Goal: Information Seeking & Learning: Learn about a topic

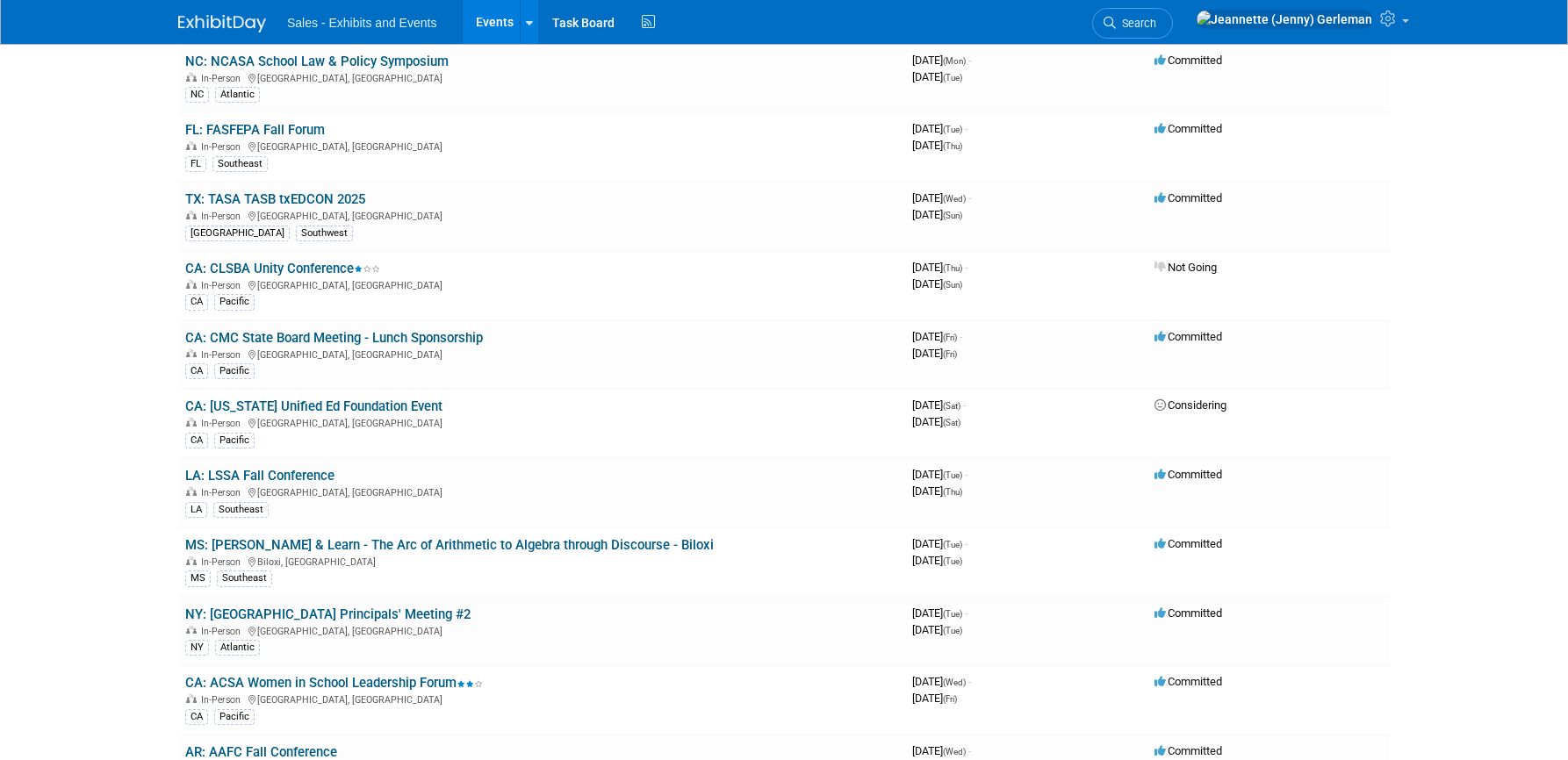
scroll to position [149, 0]
click at [325, 205] on link "TX: TASA TASB txEDCON 2025" at bounding box center [275, 197] width 180 height 16
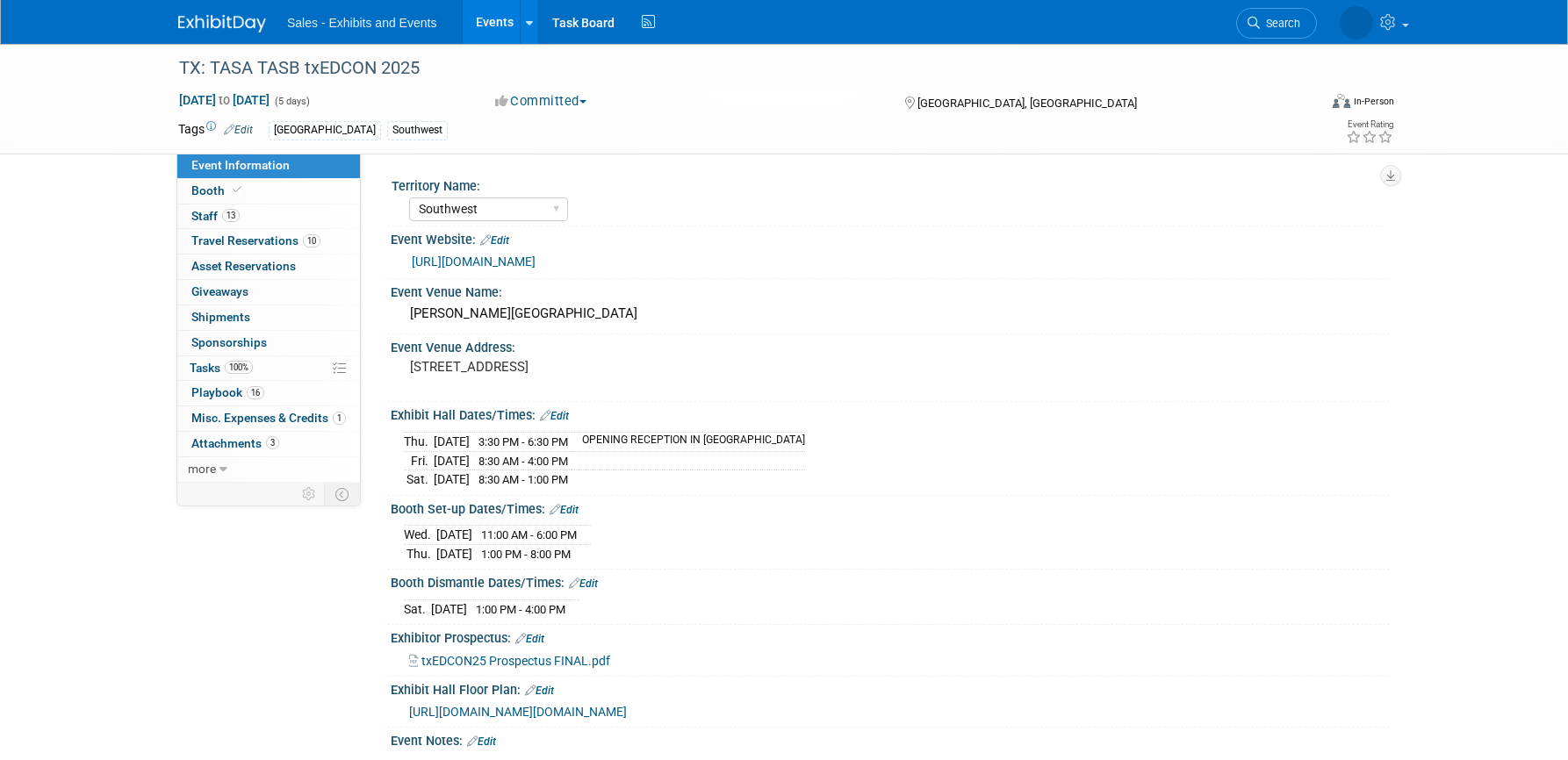
select select "Southwest"
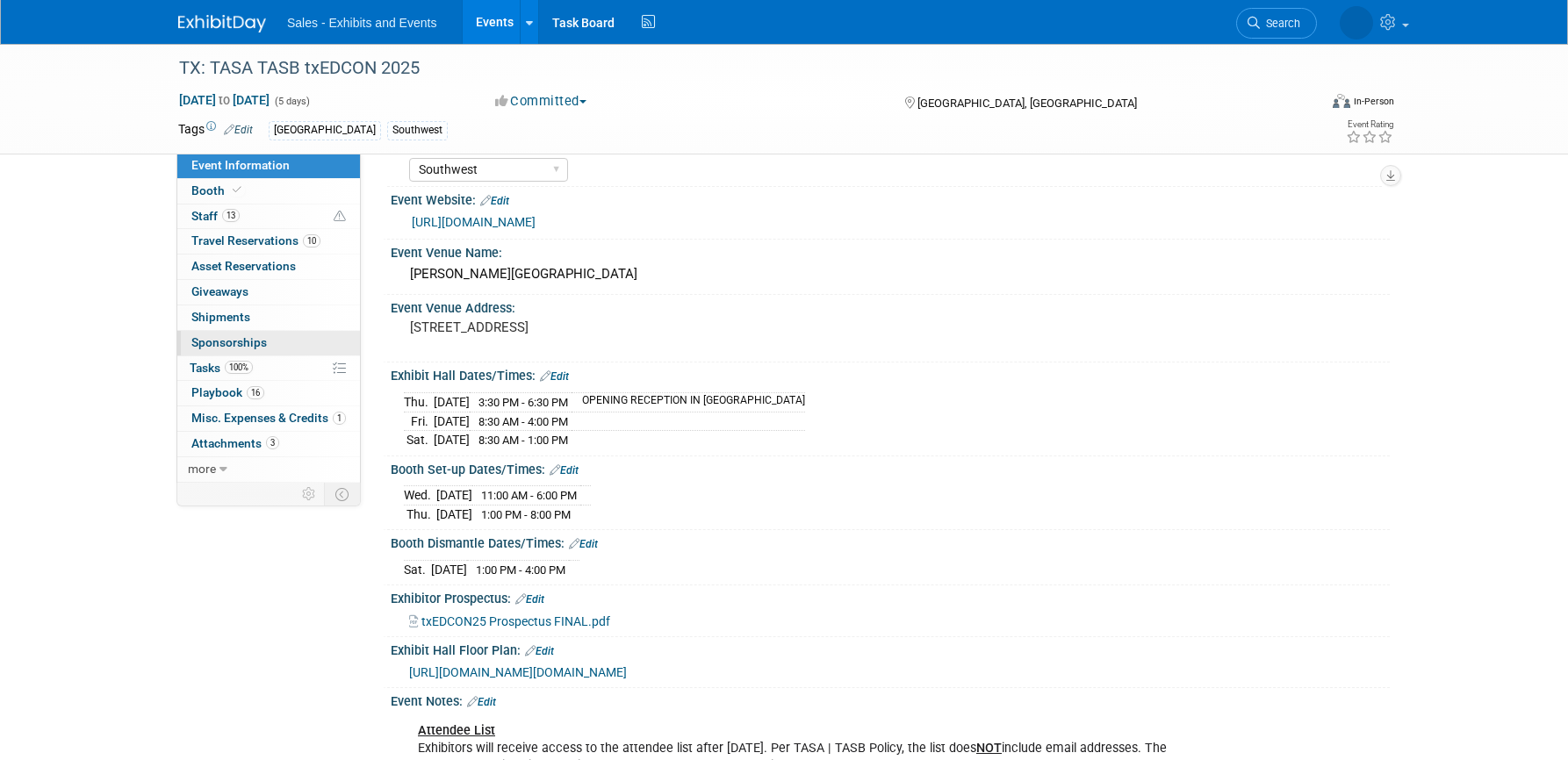
scroll to position [43, 0]
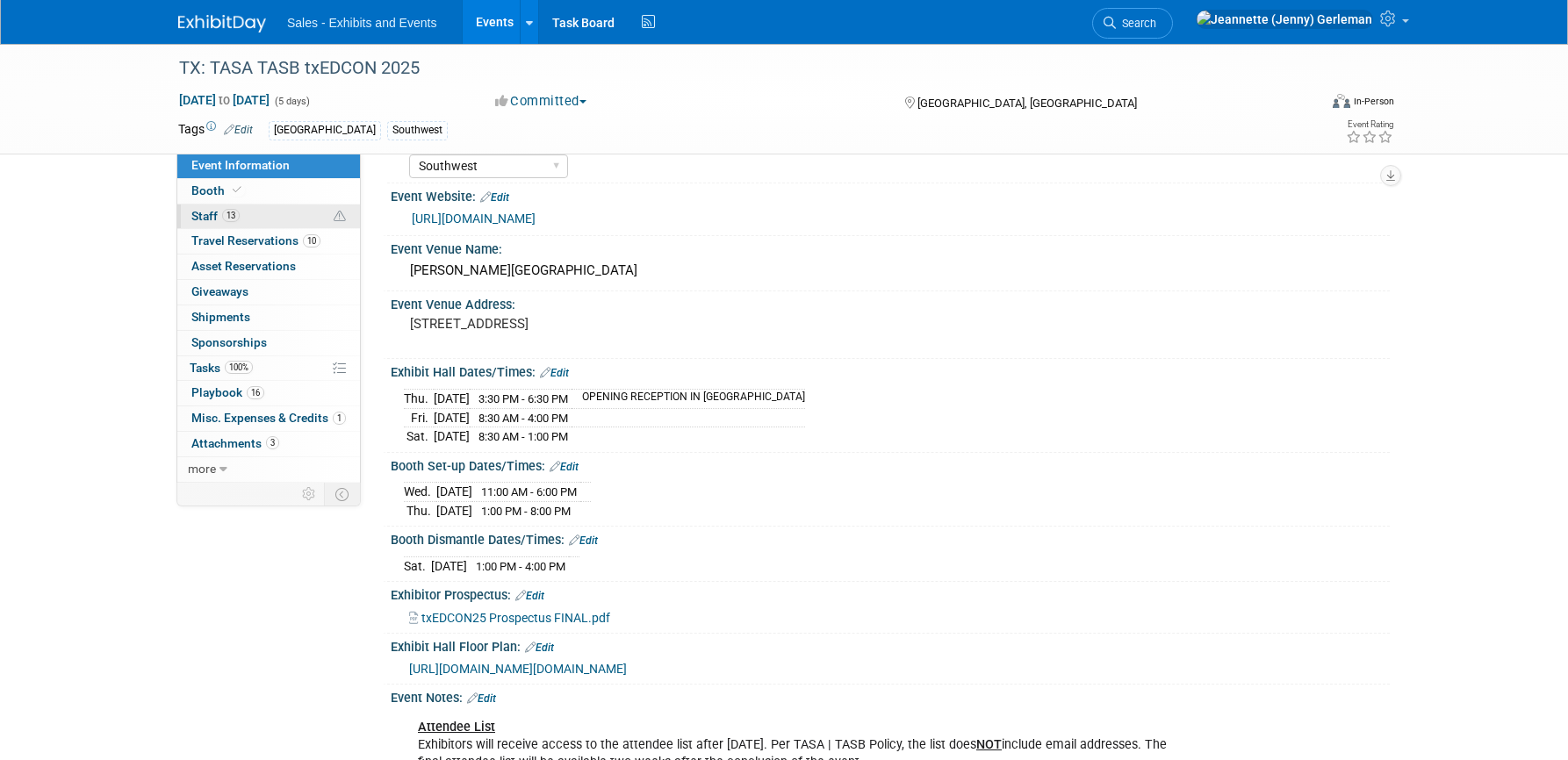
click at [203, 221] on span "Staff 13" at bounding box center [215, 216] width 48 height 14
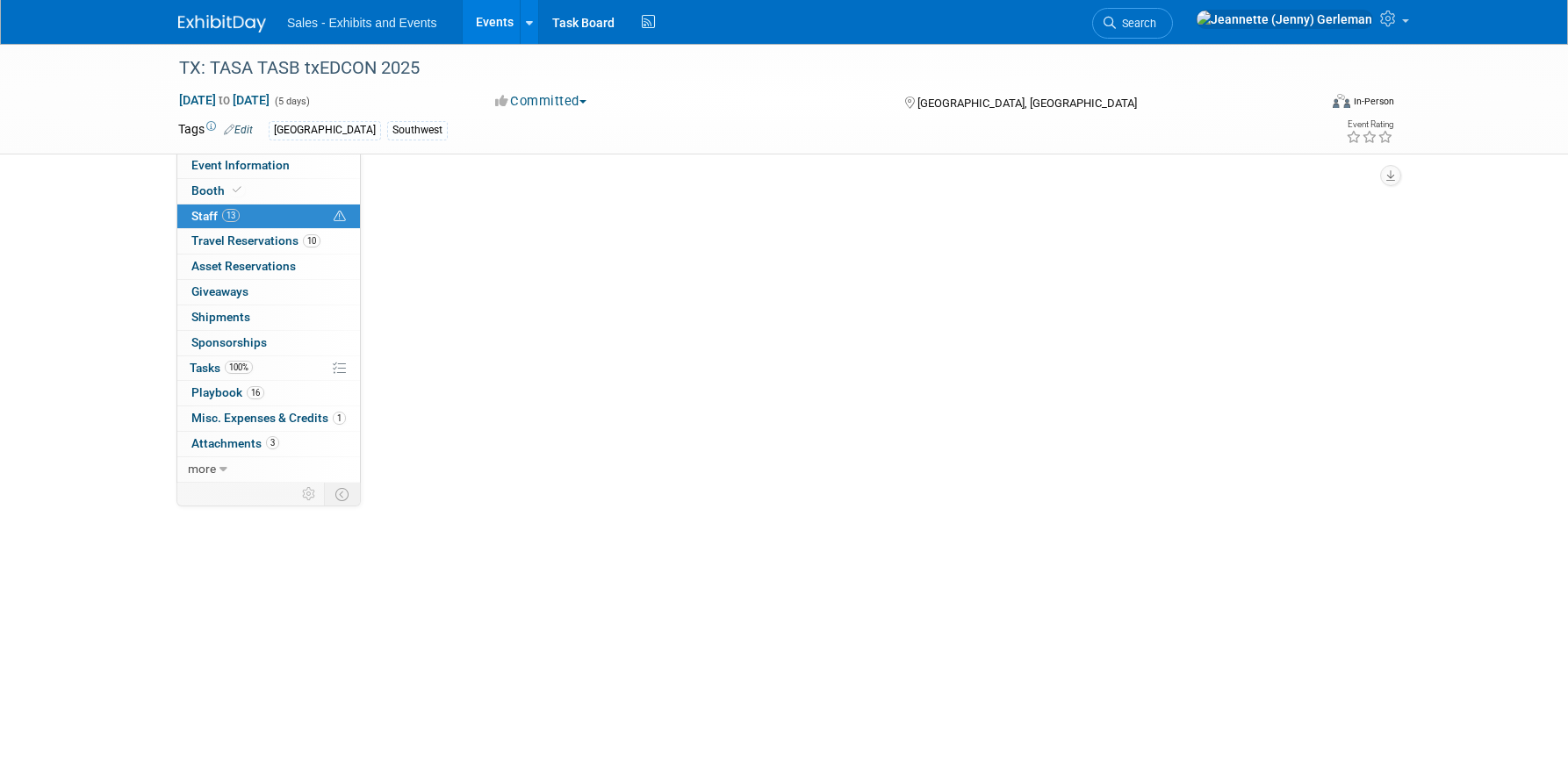
scroll to position [0, 0]
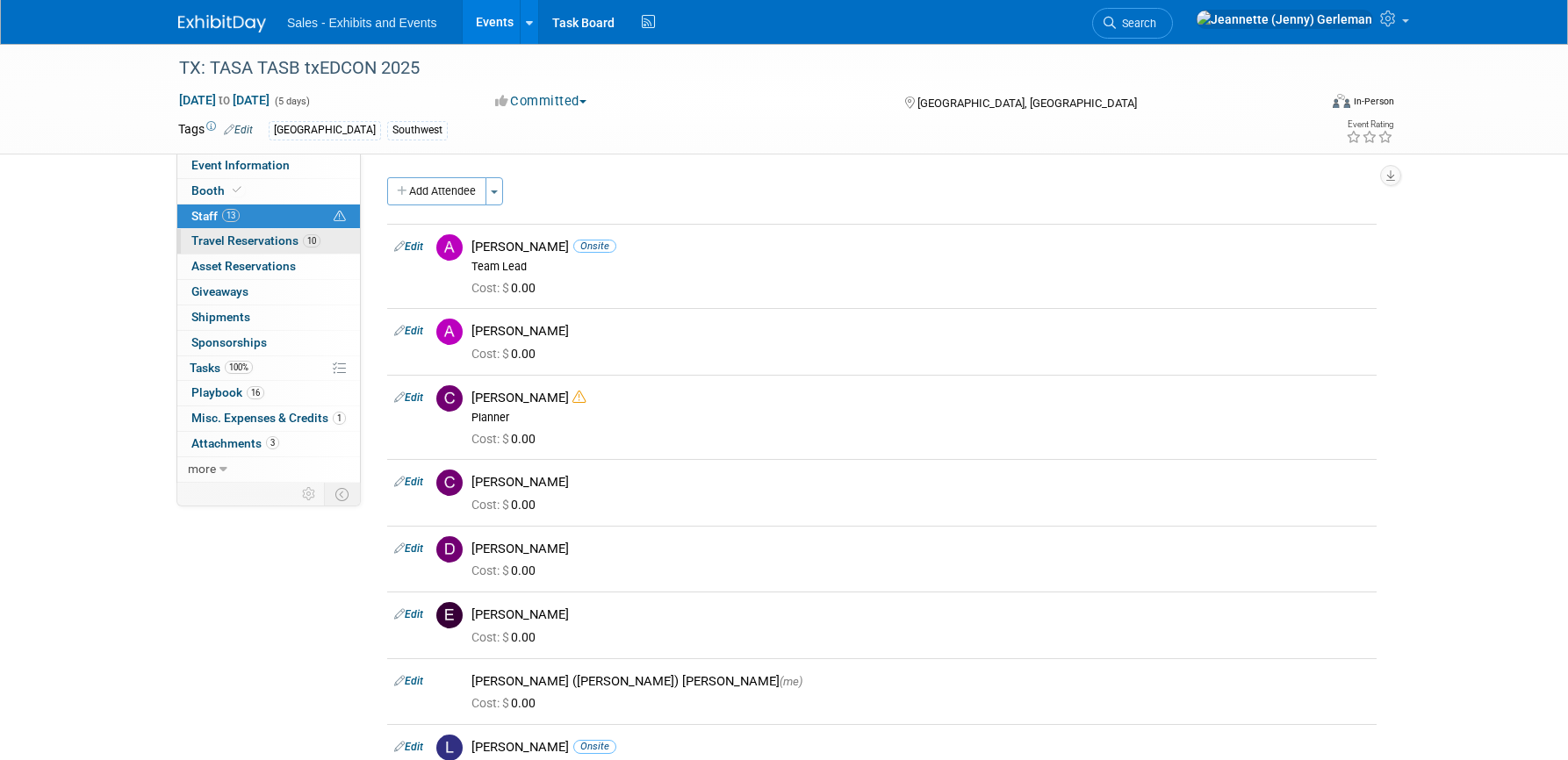
click at [207, 247] on span "Travel Reservations 10" at bounding box center [255, 241] width 129 height 14
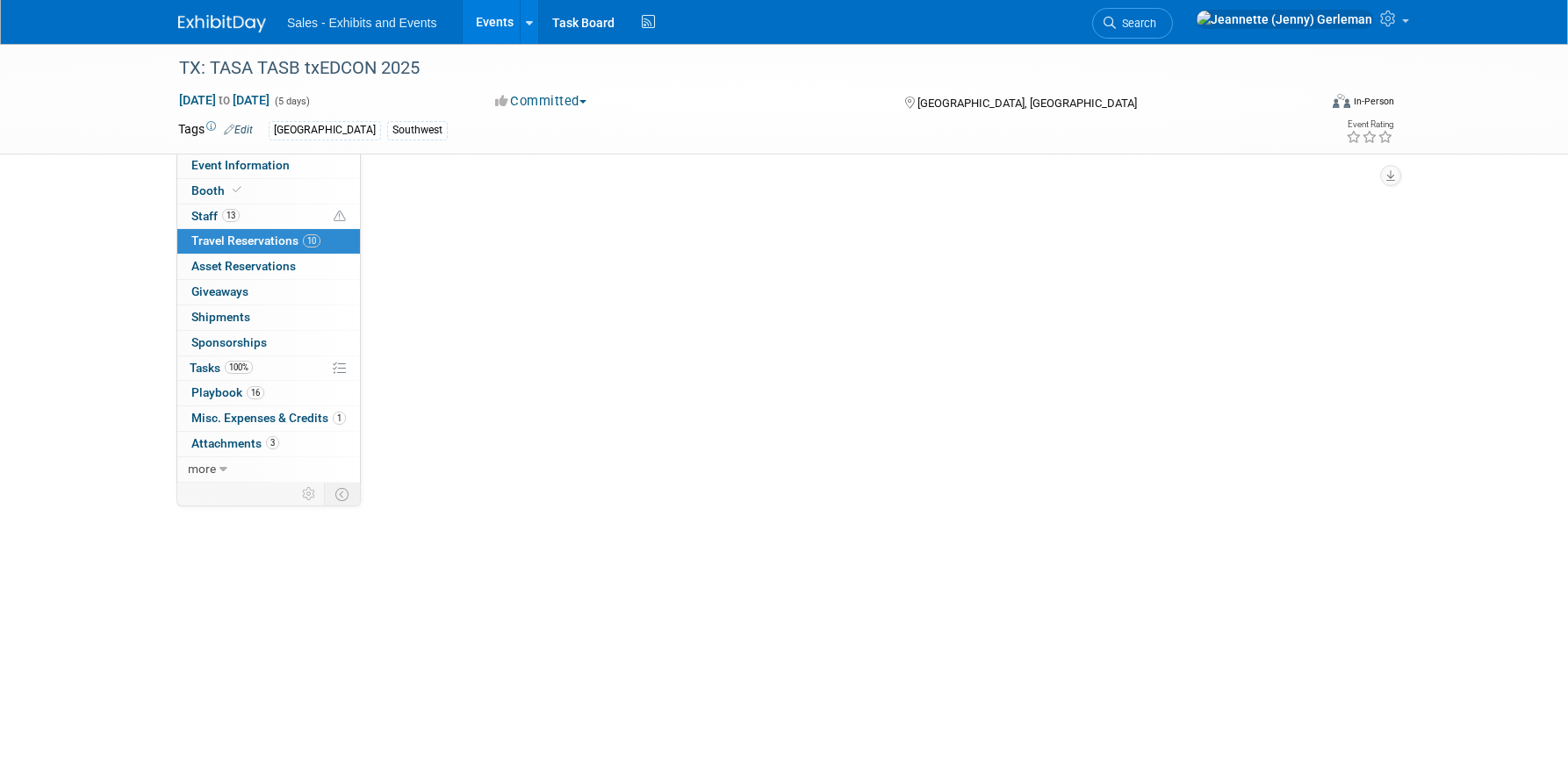
scroll to position [2, 0]
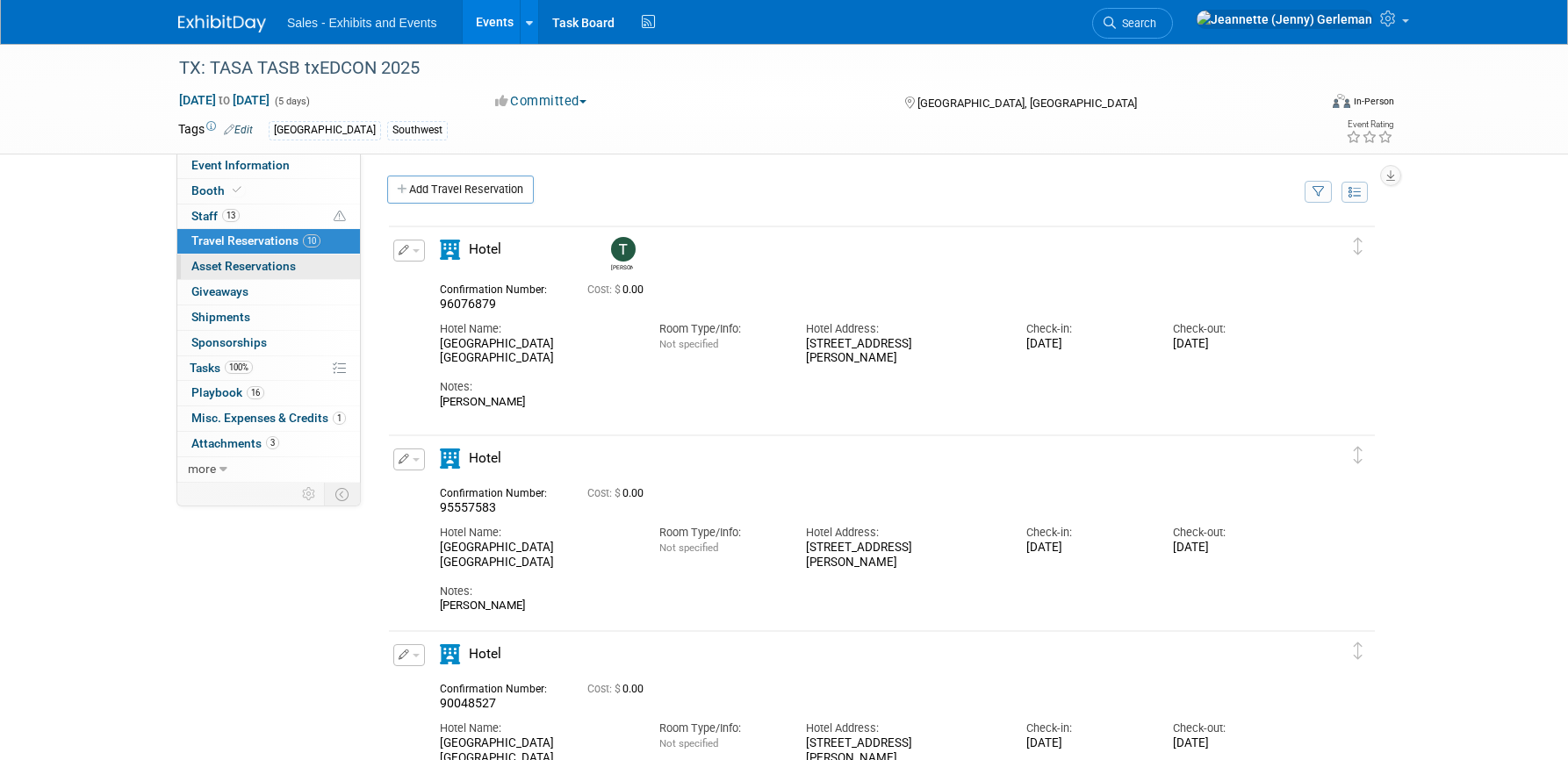
click at [214, 270] on span "Asset Reservations 0" at bounding box center [243, 266] width 104 height 14
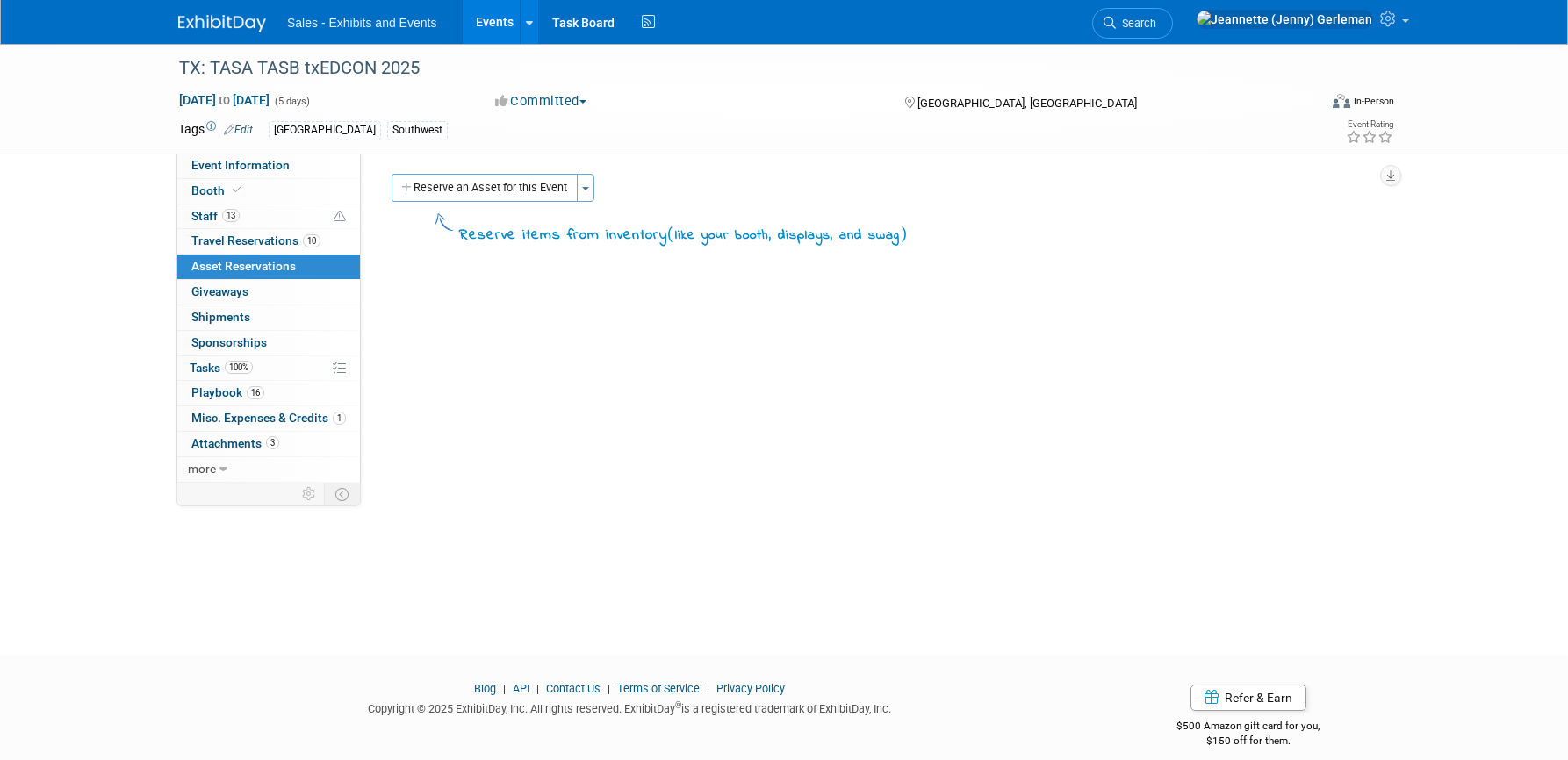
scroll to position [6, 0]
click at [215, 299] on span "Giveaways 0" at bounding box center [220, 292] width 57 height 14
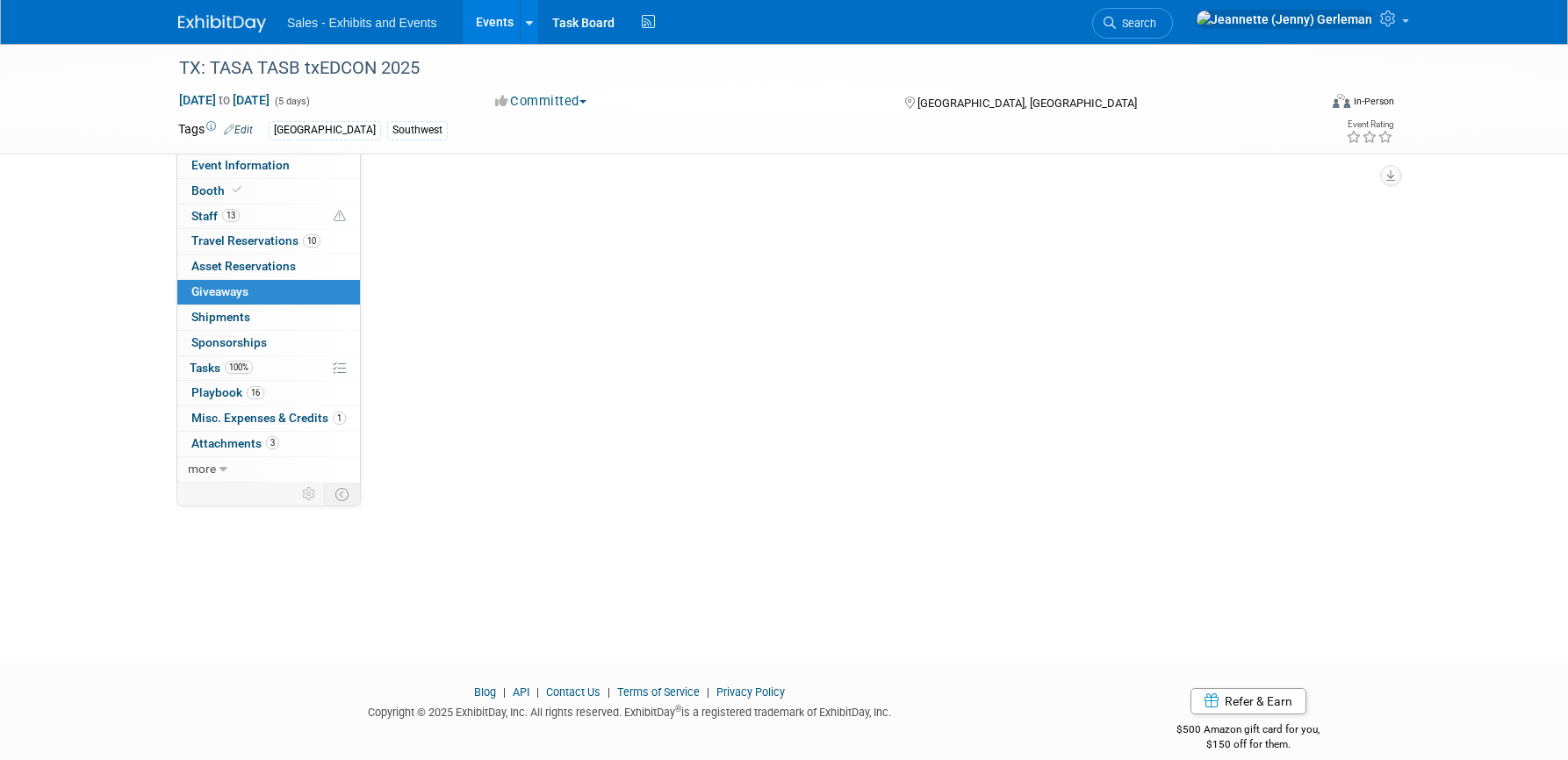
scroll to position [4, 0]
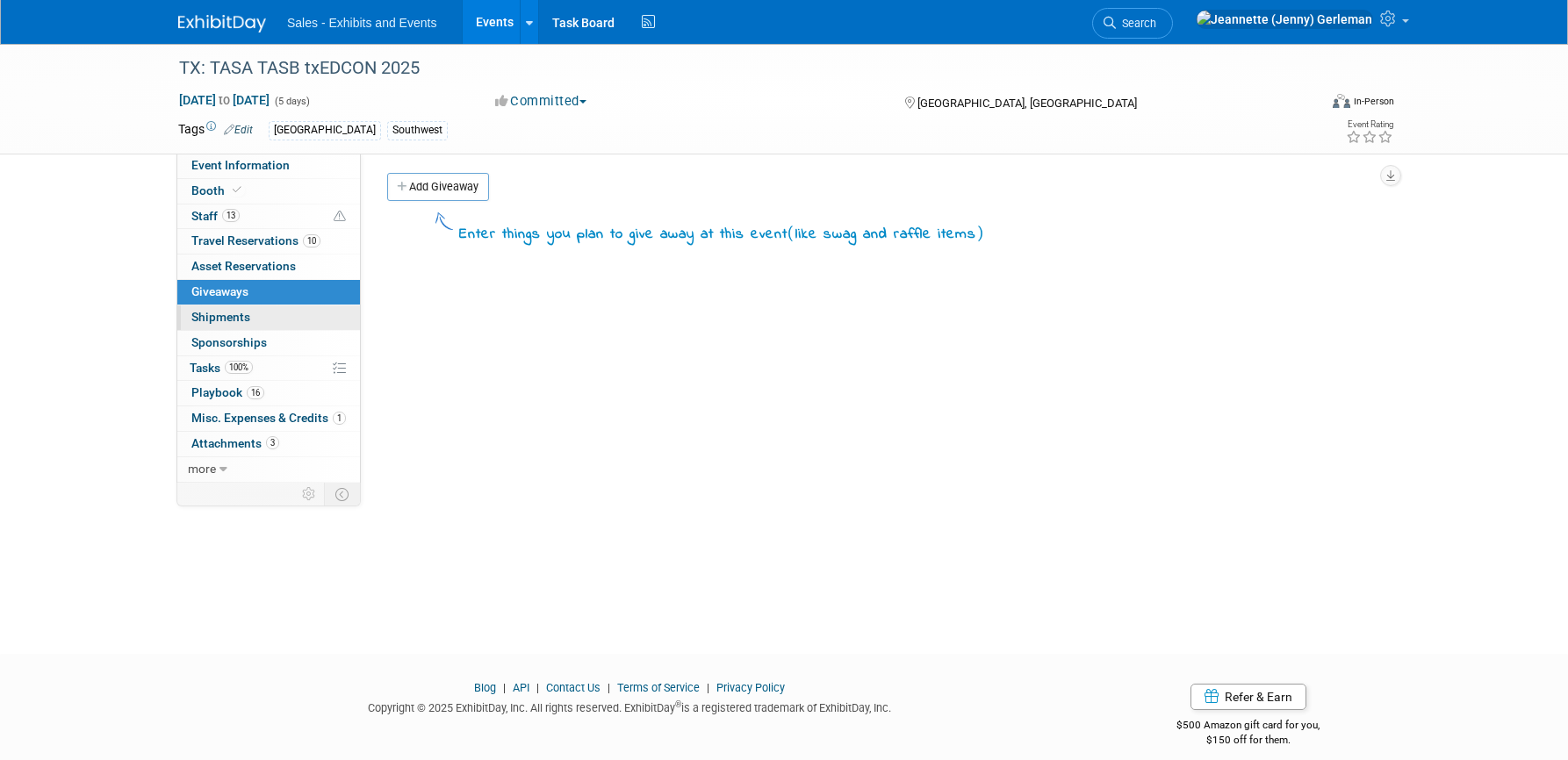
click at [217, 324] on span "Shipments 0" at bounding box center [221, 316] width 59 height 14
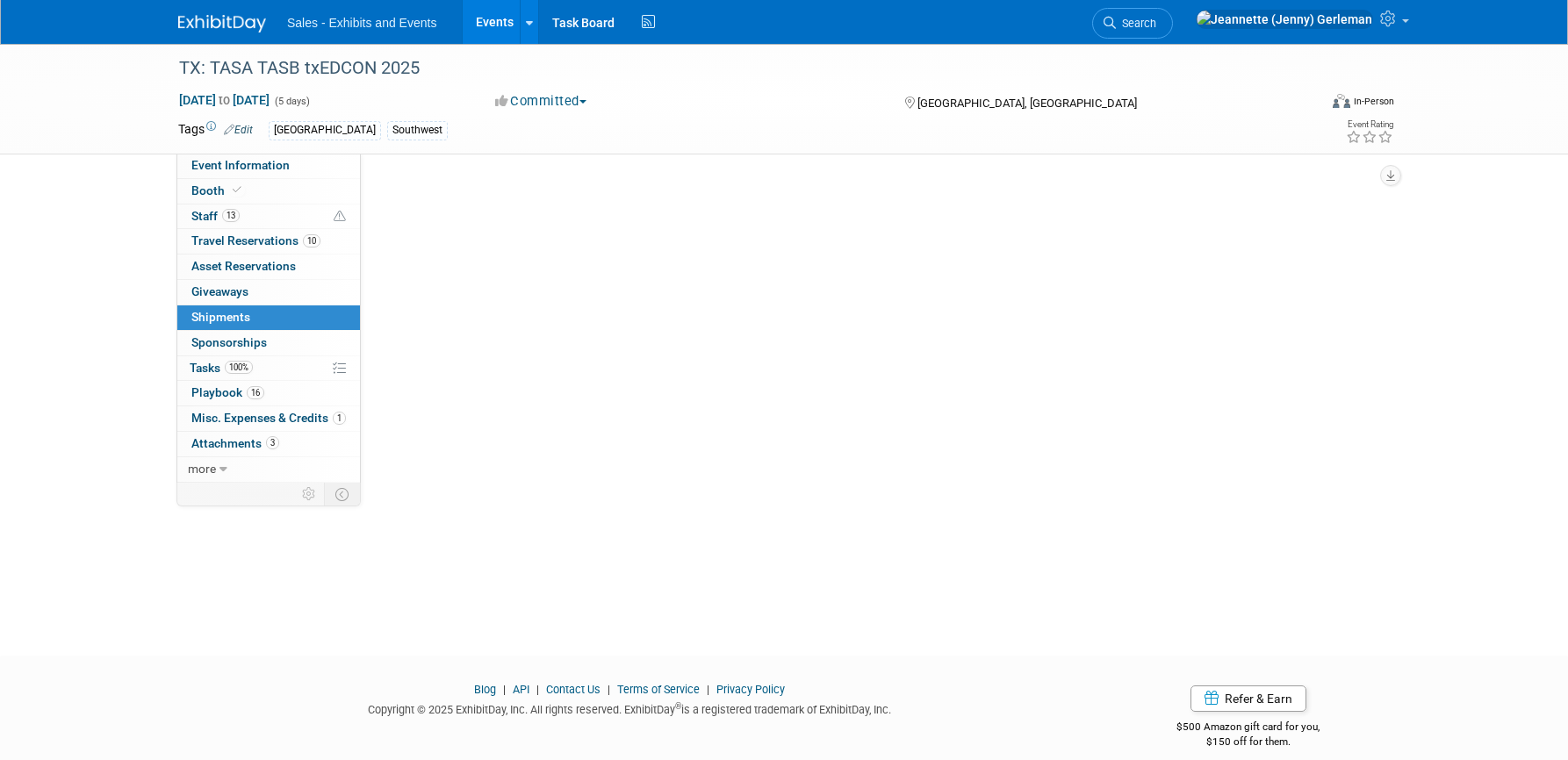
scroll to position [6, 0]
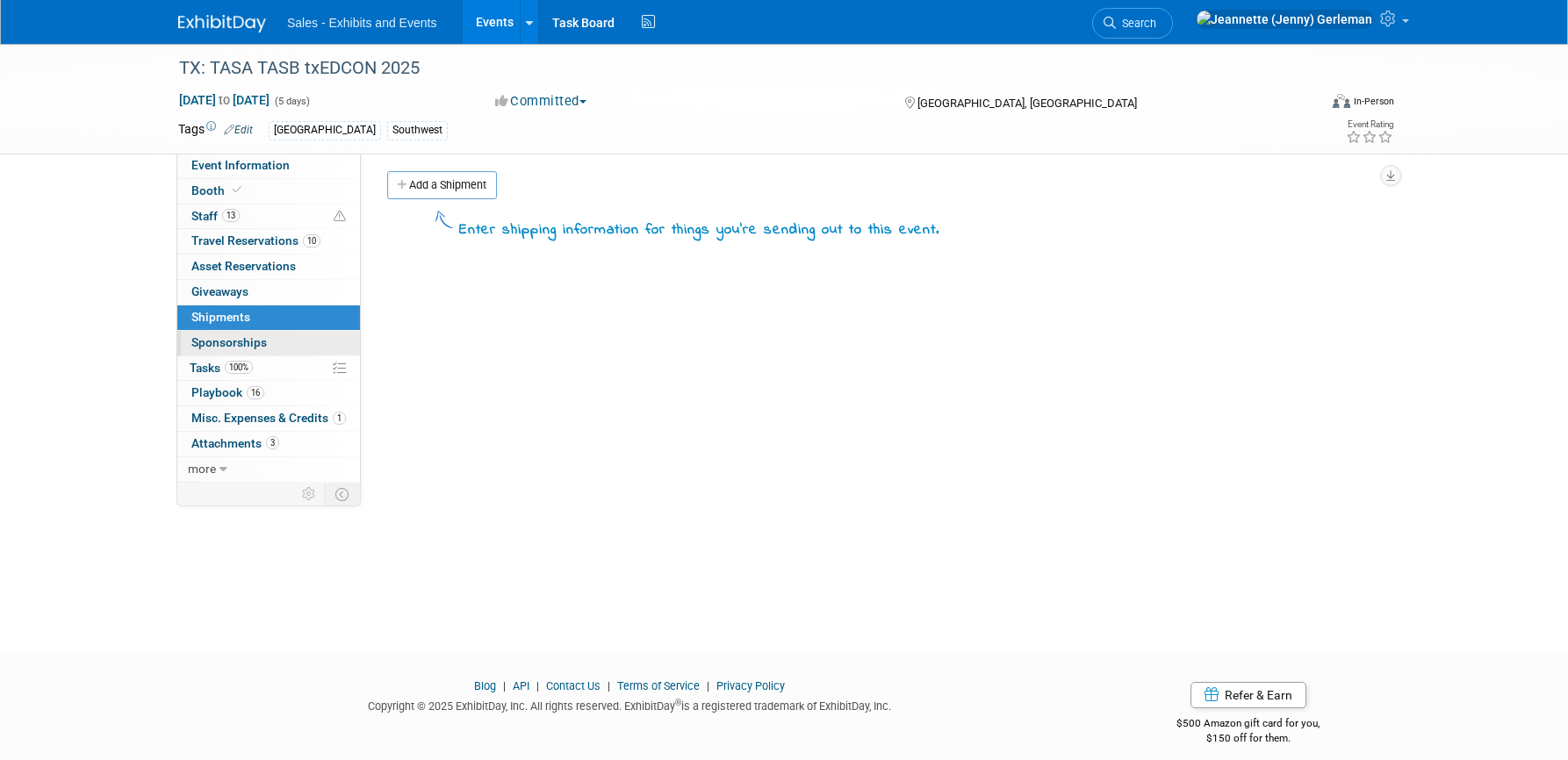
click at [216, 349] on span "Sponsorships 0" at bounding box center [229, 342] width 76 height 14
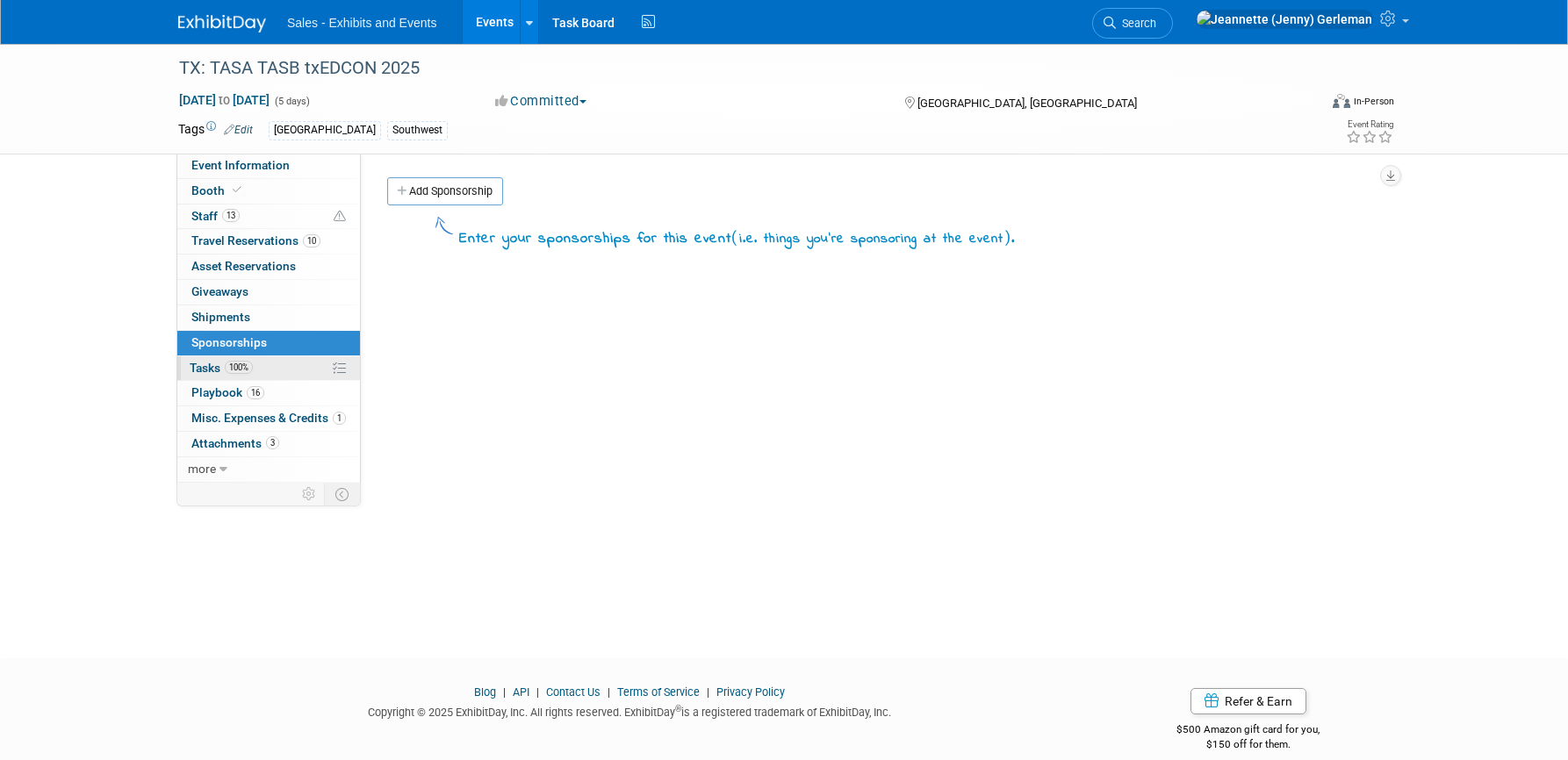
scroll to position [2, 0]
click at [206, 370] on span "Tasks 100%" at bounding box center [221, 368] width 63 height 14
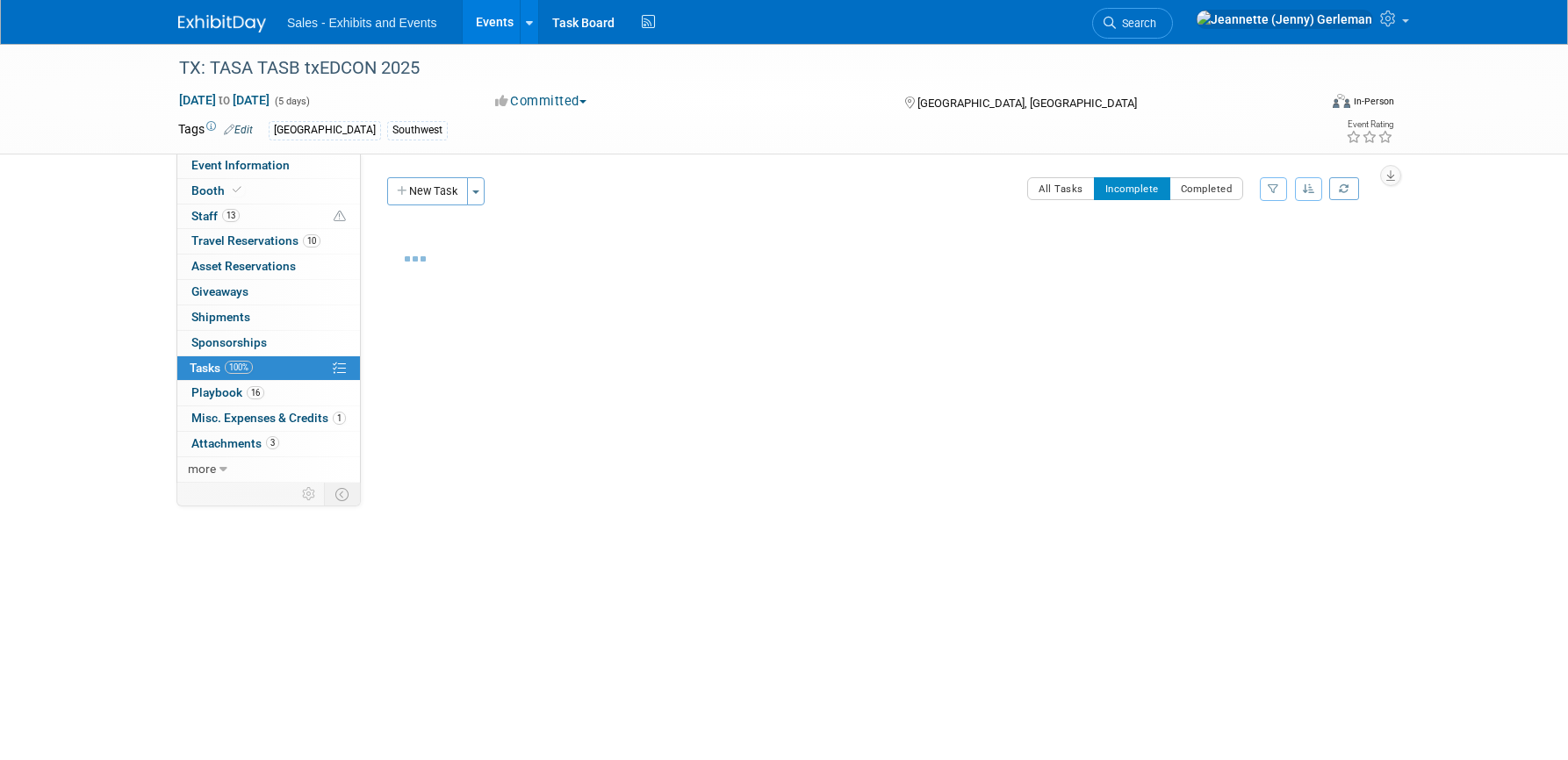
scroll to position [0, 0]
click at [209, 163] on span "Event Information" at bounding box center [240, 165] width 99 height 14
select select "Southwest"
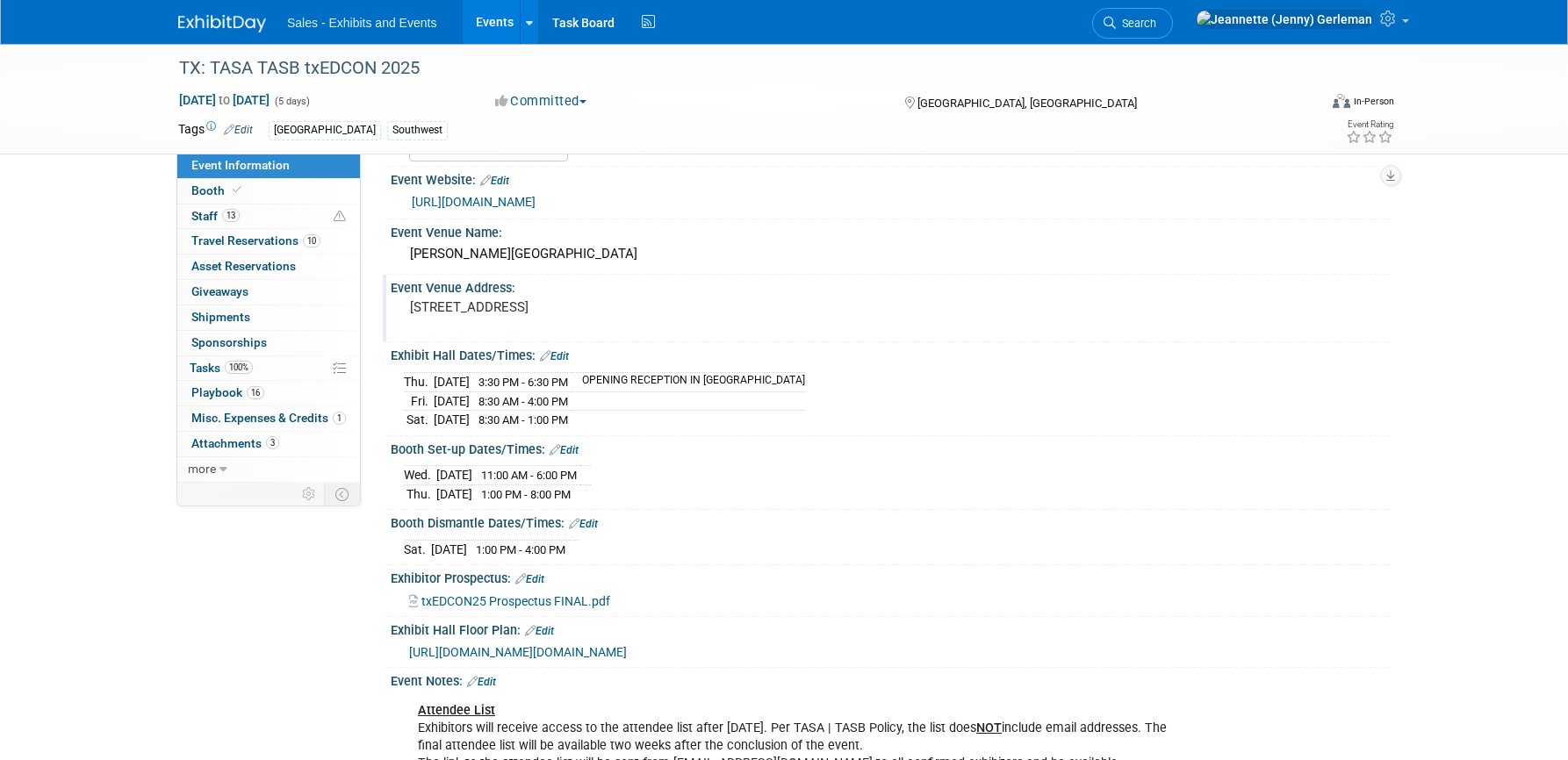
scroll to position [65, 0]
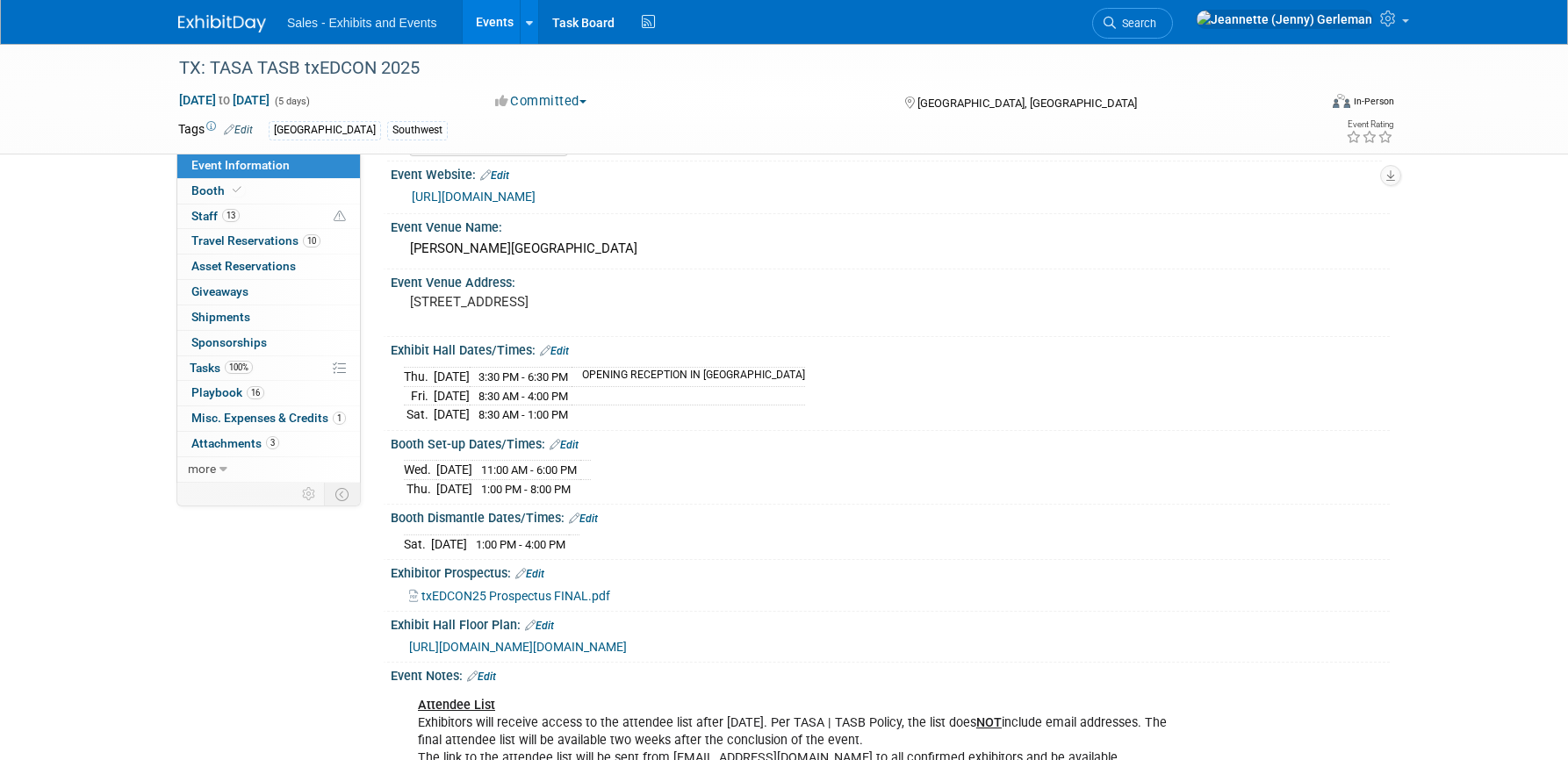
click at [482, 350] on div "Exhibit Hall Dates/Times: Edit" at bounding box center [889, 348] width 998 height 23
click at [745, 551] on div "Sat. Sep 13, 2025 1:00 PM - 4:00 PM Save Changes Cancel" at bounding box center [889, 540] width 998 height 30
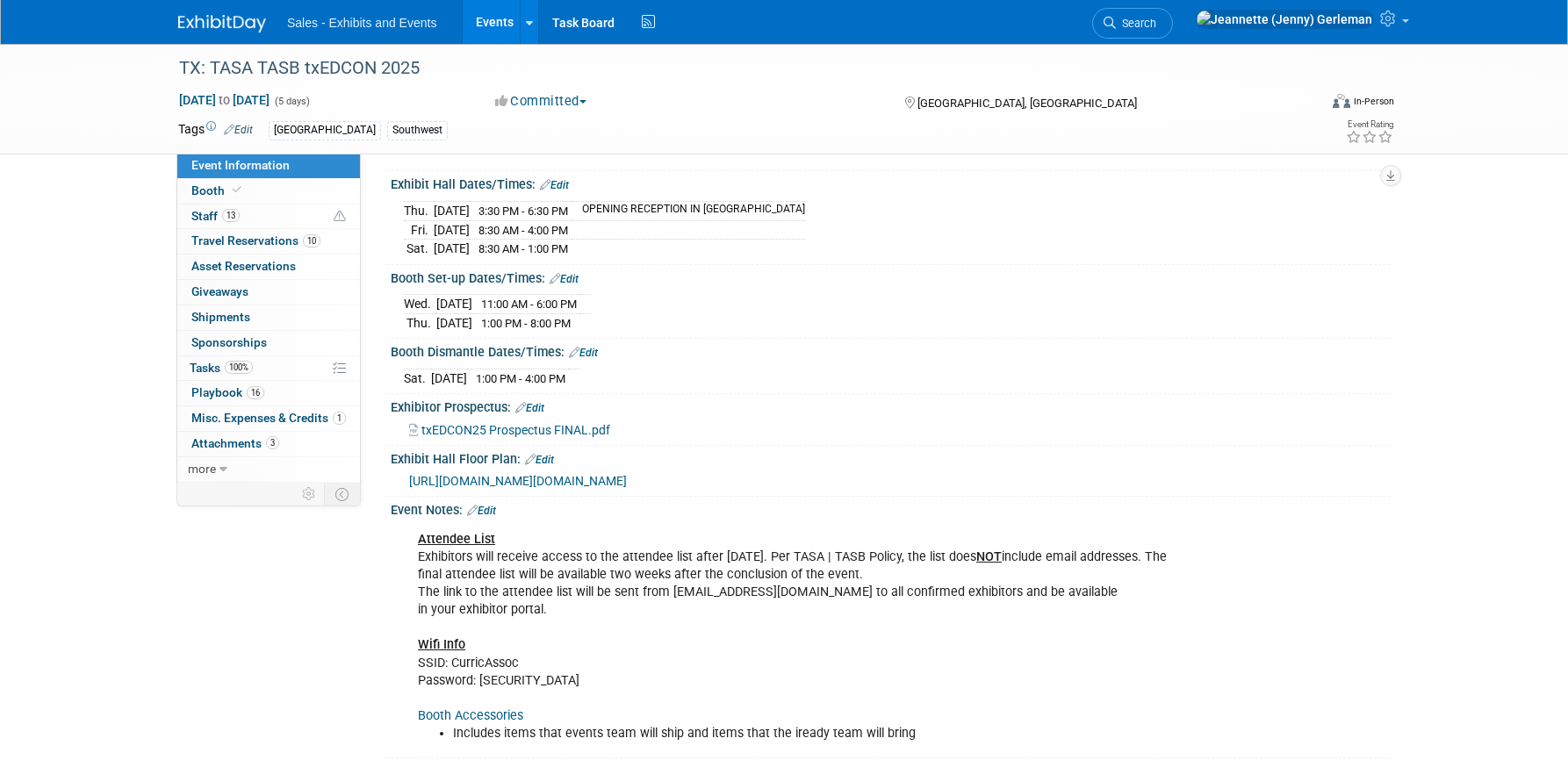
scroll to position [260, 0]
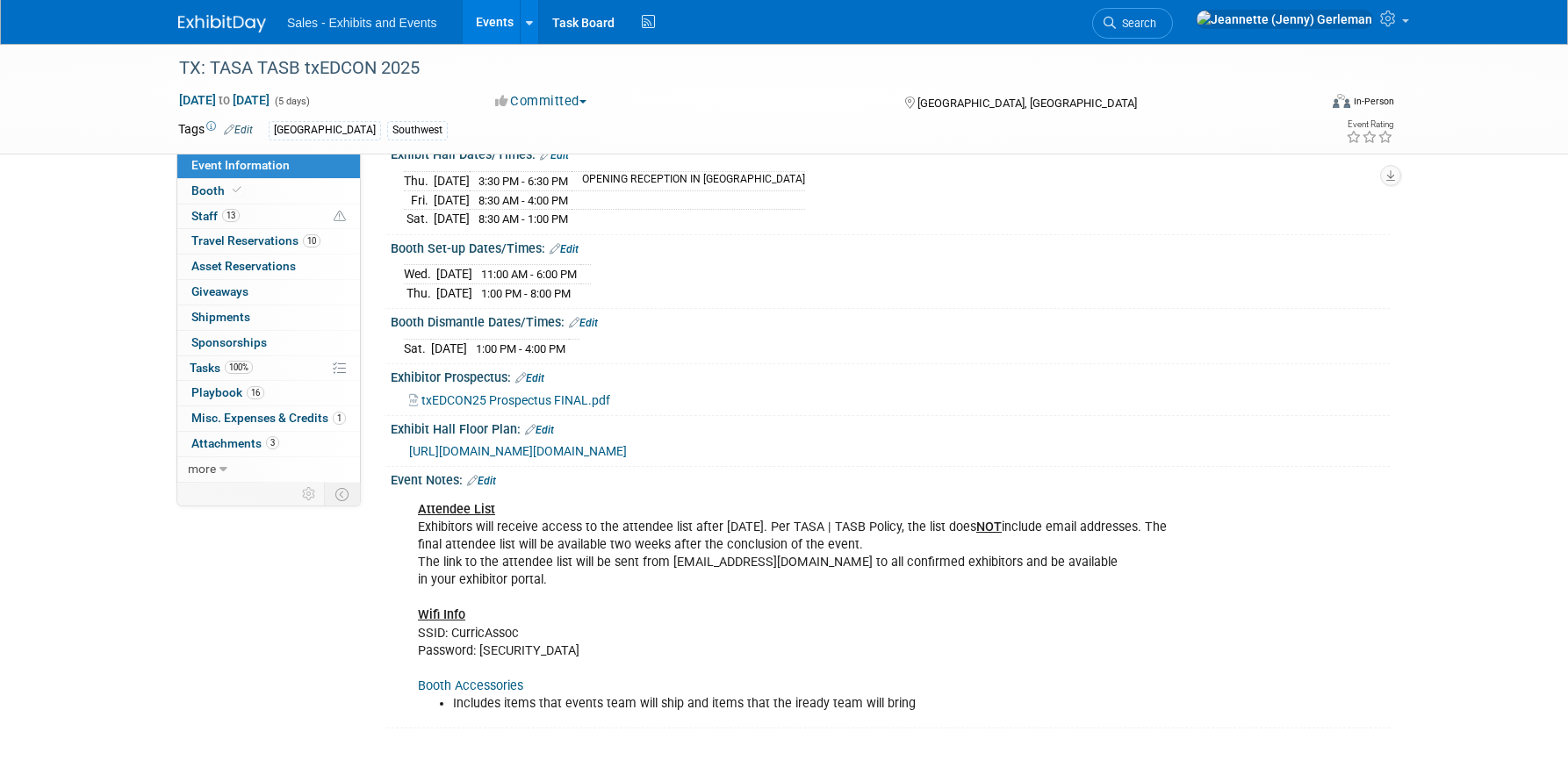
drag, startPoint x: 638, startPoint y: 626, endPoint x: 618, endPoint y: 629, distance: 20.2
click at [634, 628] on div "Attendee List Exhibitors will receive access to the attendee list after Aug. 1.…" at bounding box center [800, 607] width 790 height 229
drag, startPoint x: 407, startPoint y: 608, endPoint x: 546, endPoint y: 660, distance: 148.4
click at [546, 660] on div "Attendee List Exhibitors will receive access to the attendee list after Aug. 1.…" at bounding box center [800, 607] width 790 height 229
copy div "Wifi Info SSID: CurricAssoc Password: iready25"
